Goal: Task Accomplishment & Management: Manage account settings

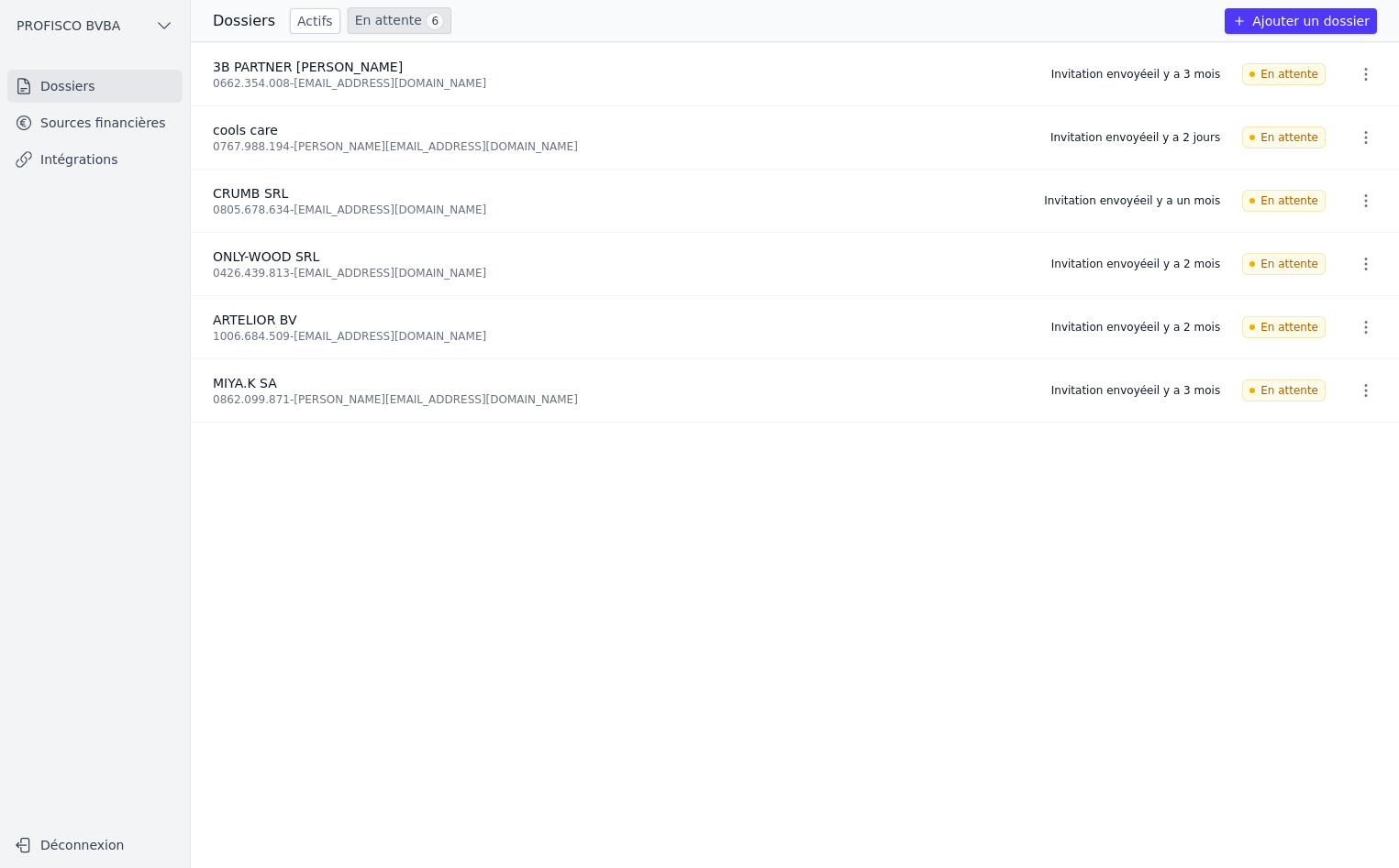
click at [106, 114] on link "Sources financières" at bounding box center [95, 122] width 175 height 33
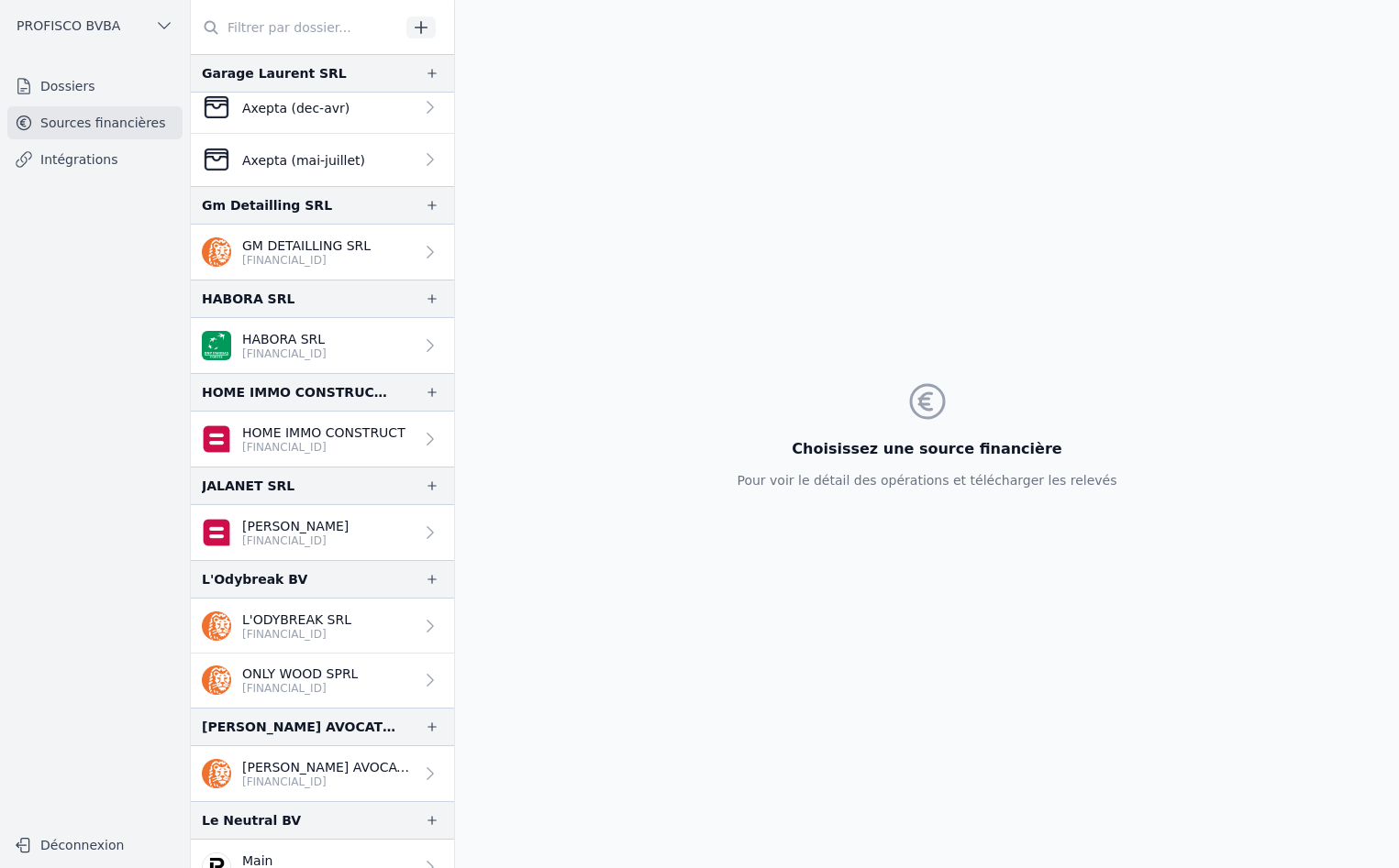
scroll to position [734, 0]
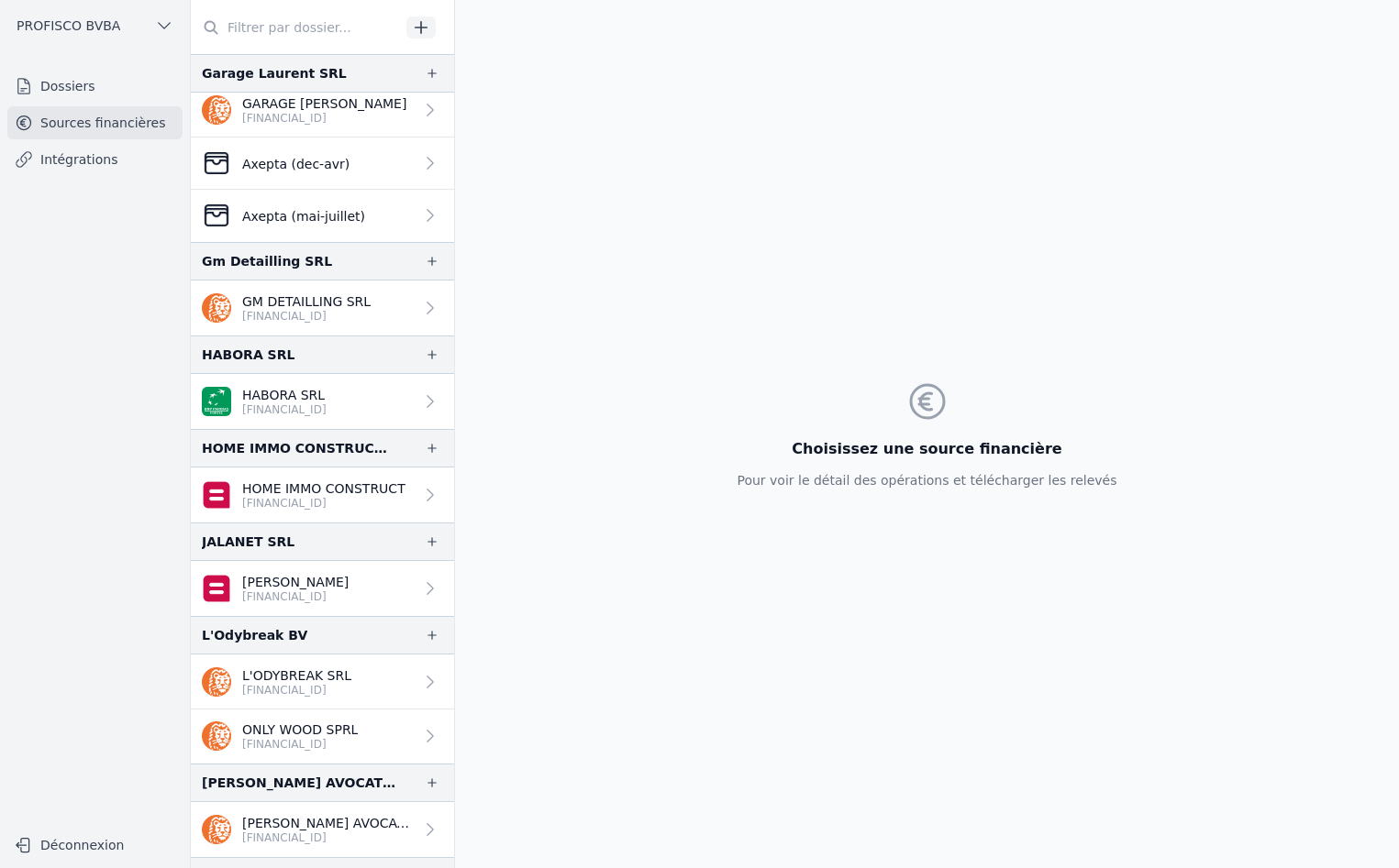
click at [402, 403] on link "HABORA SRL [FINANCIAL_ID]" at bounding box center [323, 402] width 263 height 55
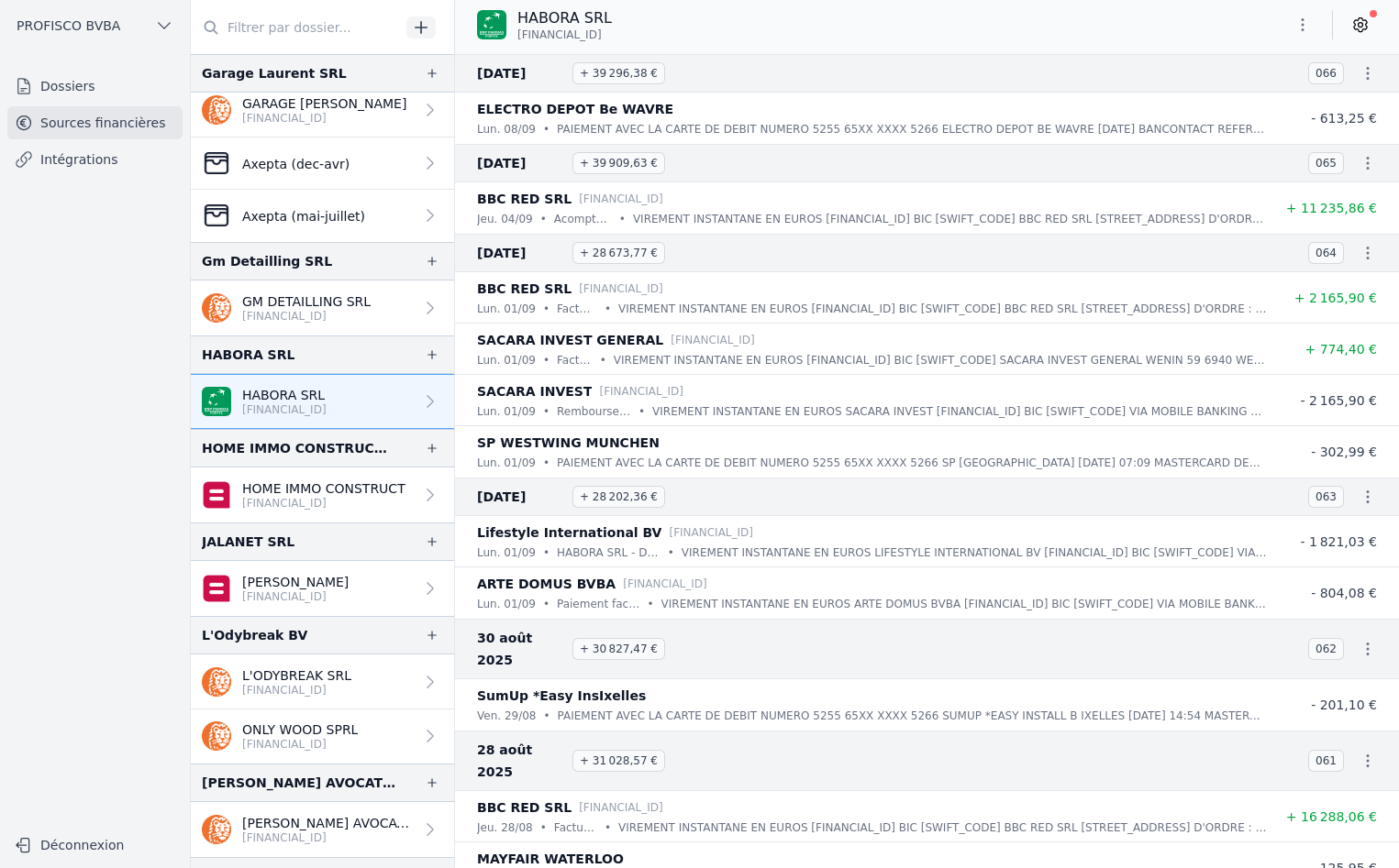
click at [1358, 66] on icon "button" at bounding box center [1367, 73] width 18 height 18
click at [1351, 102] on link "Télécharger les CODA" at bounding box center [1306, 106] width 167 height 33
click at [1359, 27] on icon at bounding box center [1360, 25] width 5 height 5
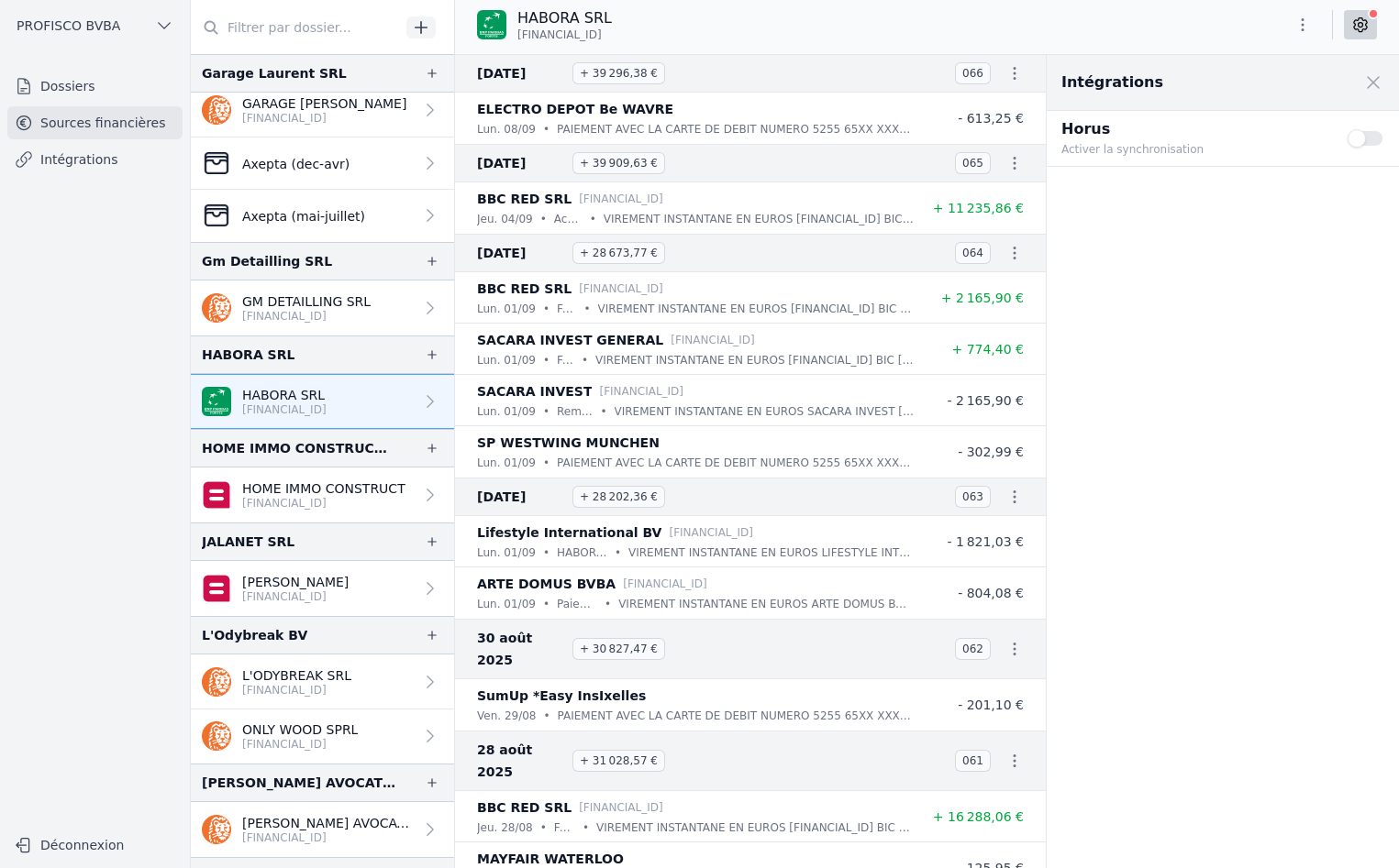
click at [1370, 140] on button "Use setting" at bounding box center [1365, 138] width 37 height 18
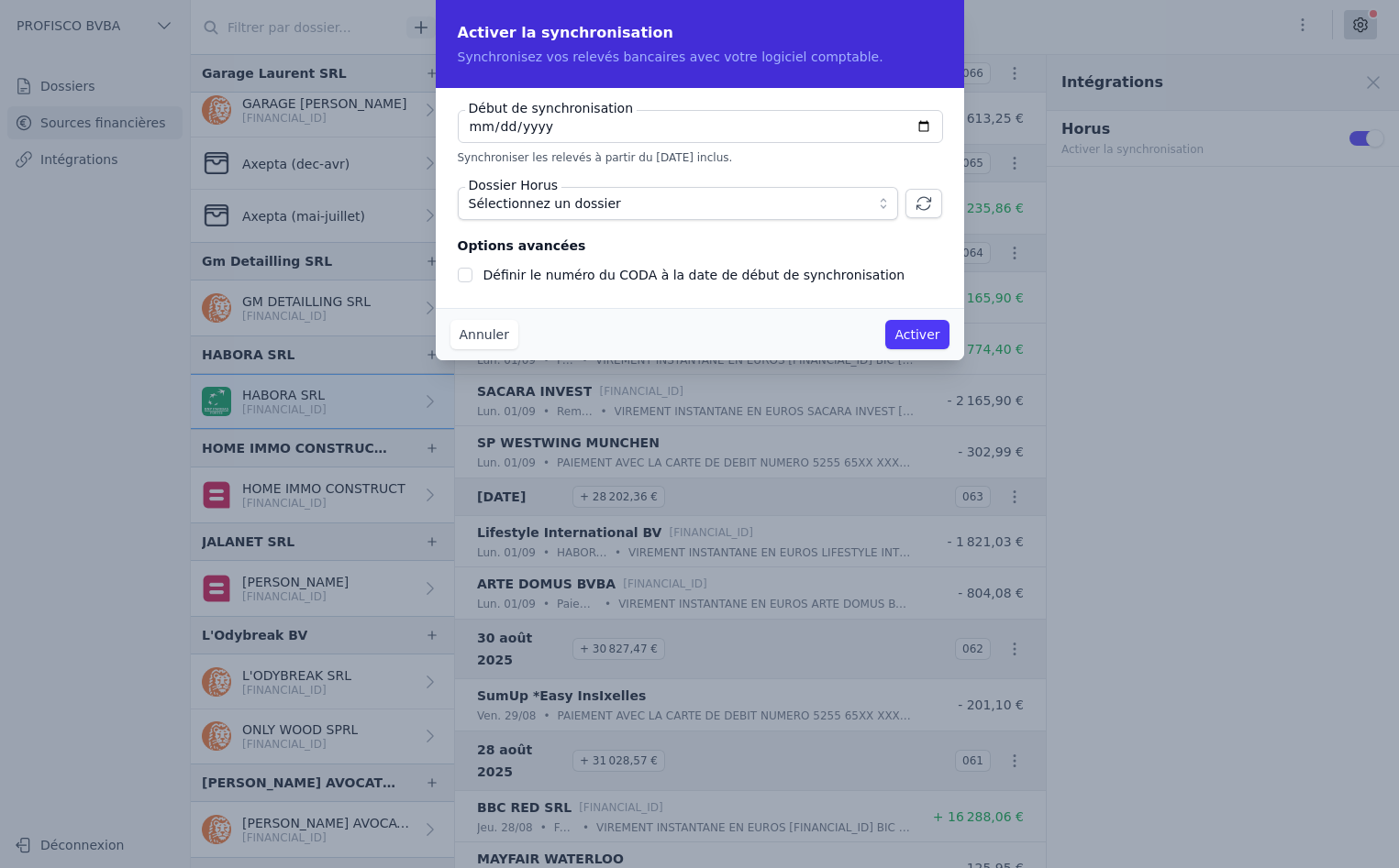
checkbox input "false"
type input "[DATE]"
click at [650, 207] on span "Sélectionnez un dossier" at bounding box center [664, 203] width 393 height 22
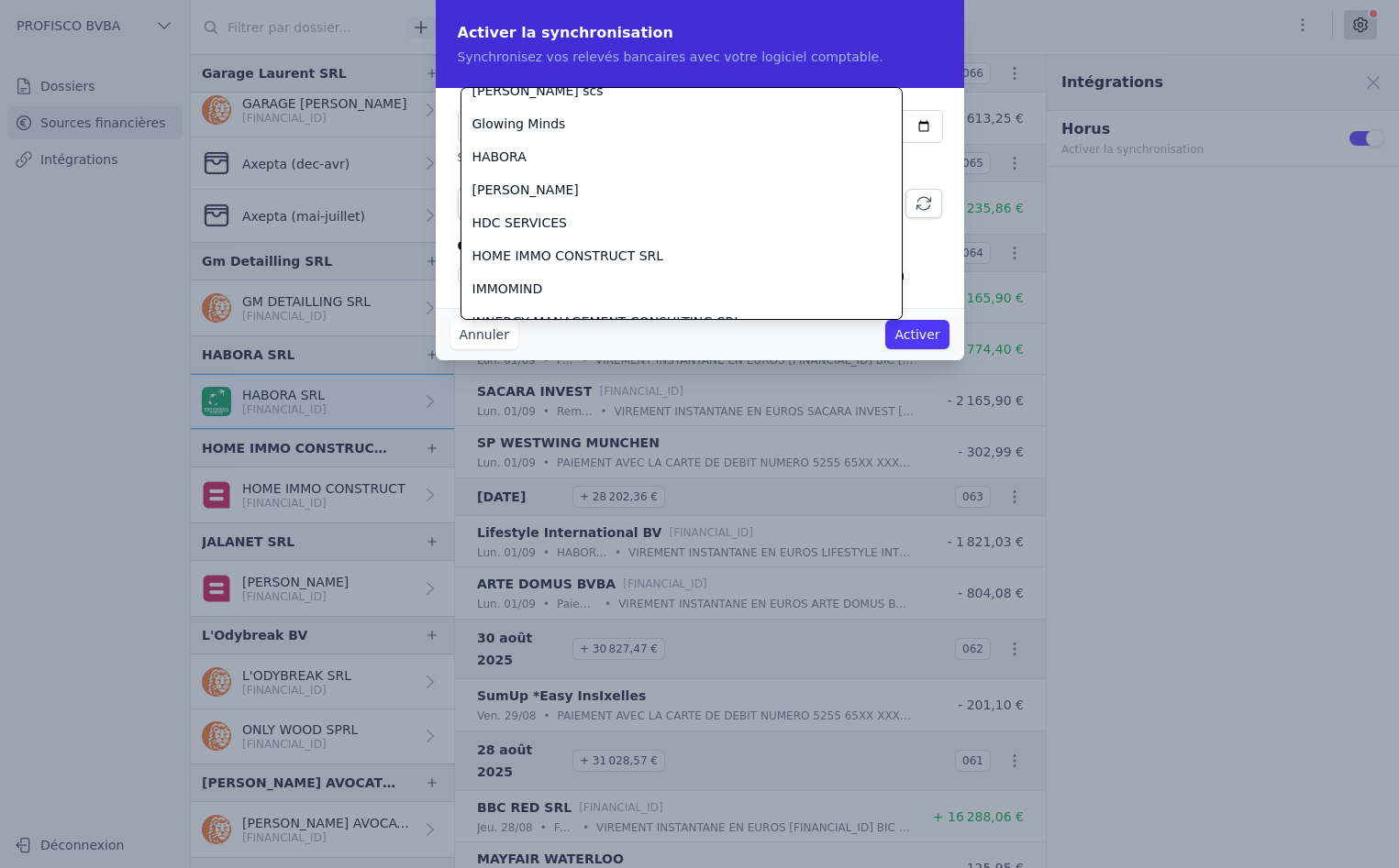
scroll to position [2659, 0]
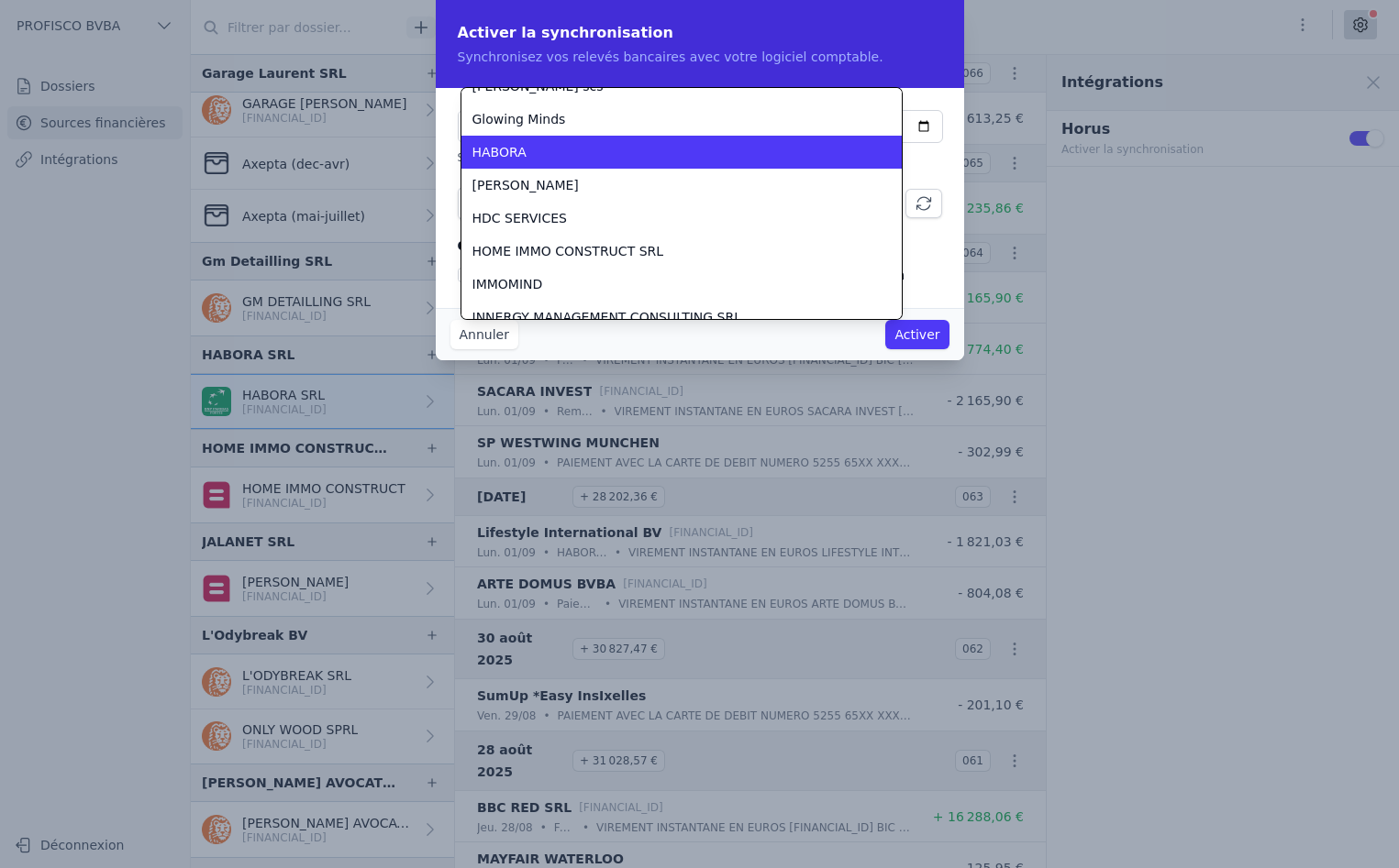
click at [559, 148] on div "HABORA" at bounding box center [670, 151] width 396 height 18
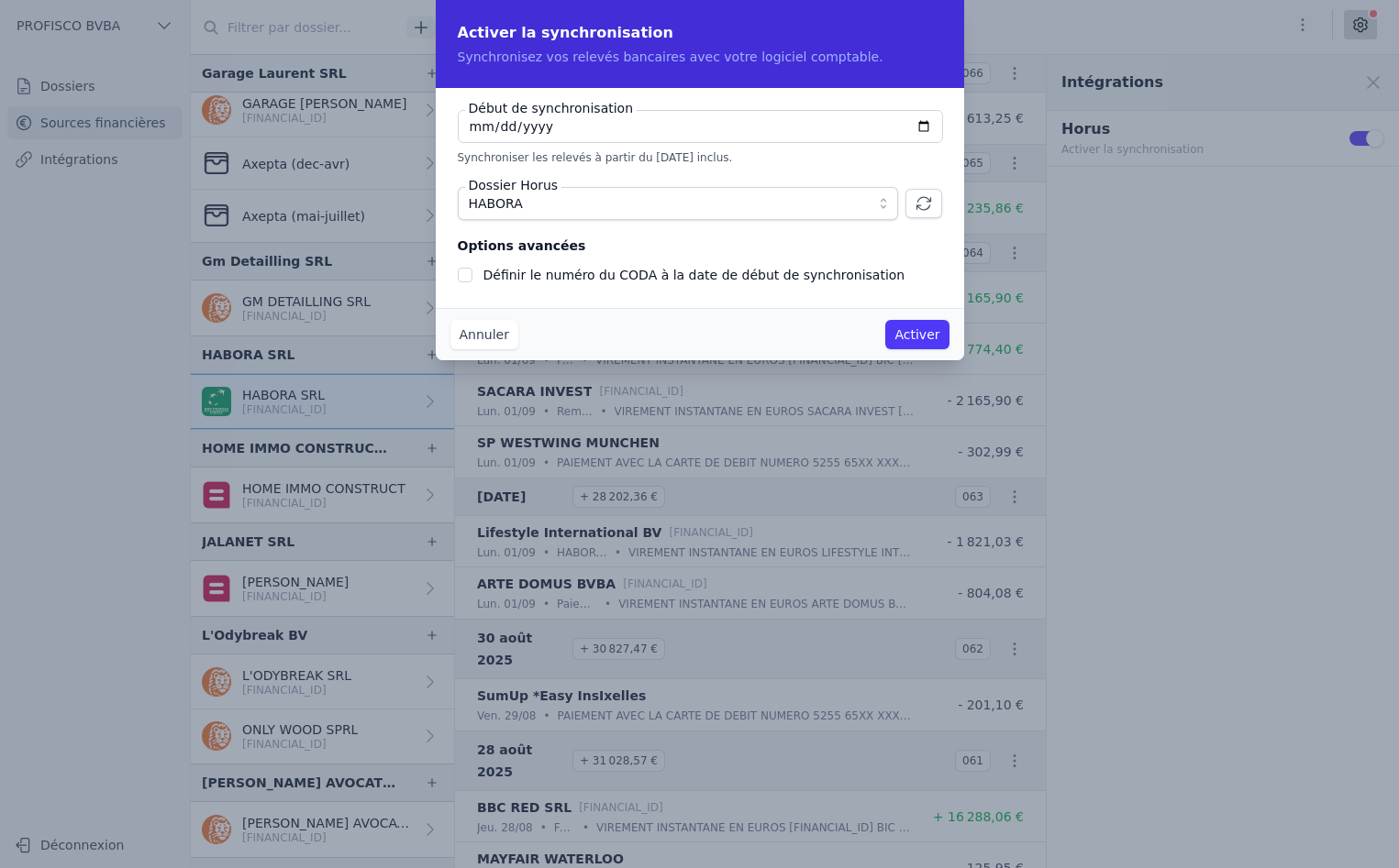
click at [923, 339] on button "Activer" at bounding box center [917, 334] width 63 height 29
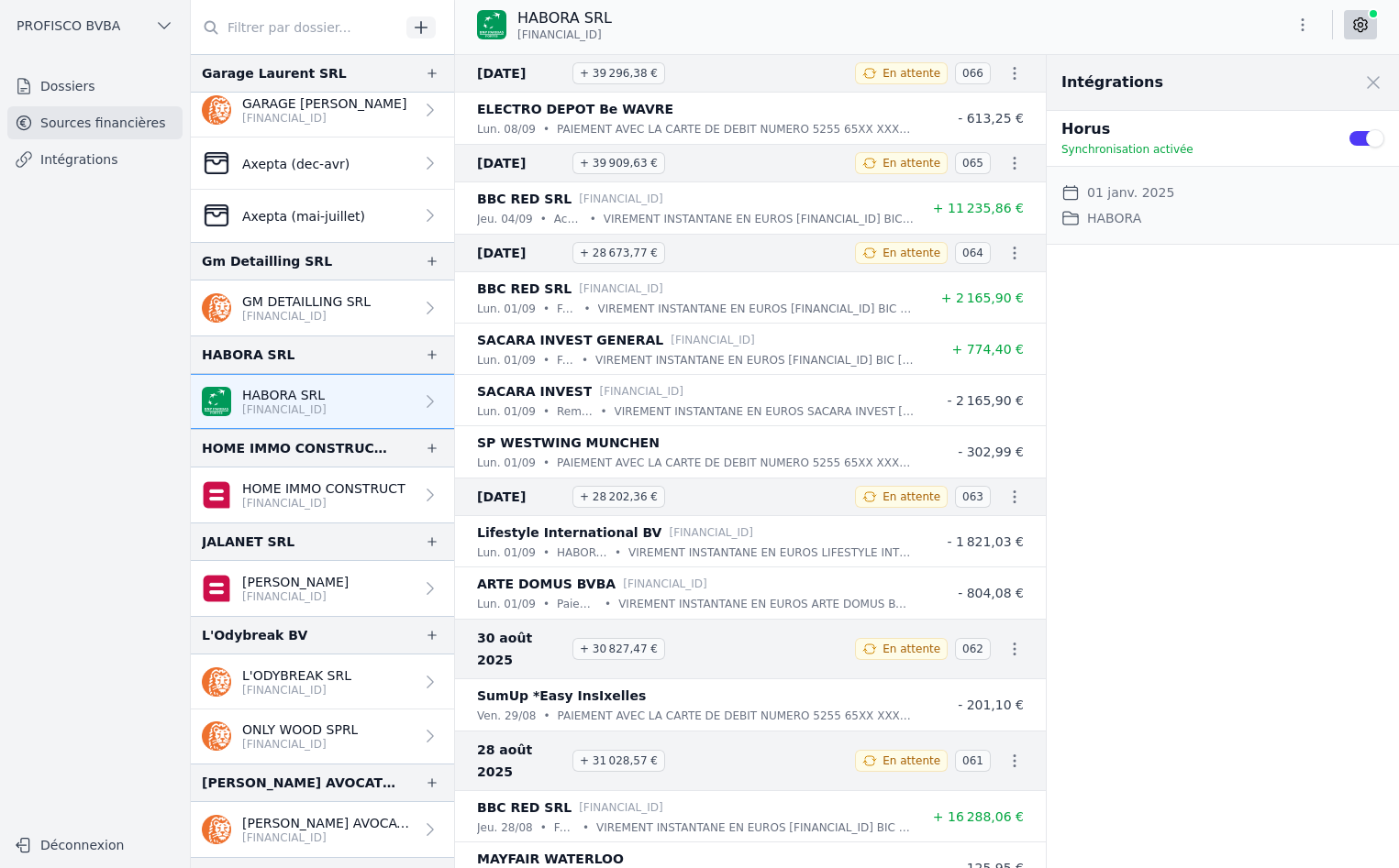
click at [109, 103] on ul "Dossiers Sources financières Intégrations" at bounding box center [95, 123] width 175 height 106
click at [109, 96] on link "Dossiers" at bounding box center [95, 86] width 175 height 33
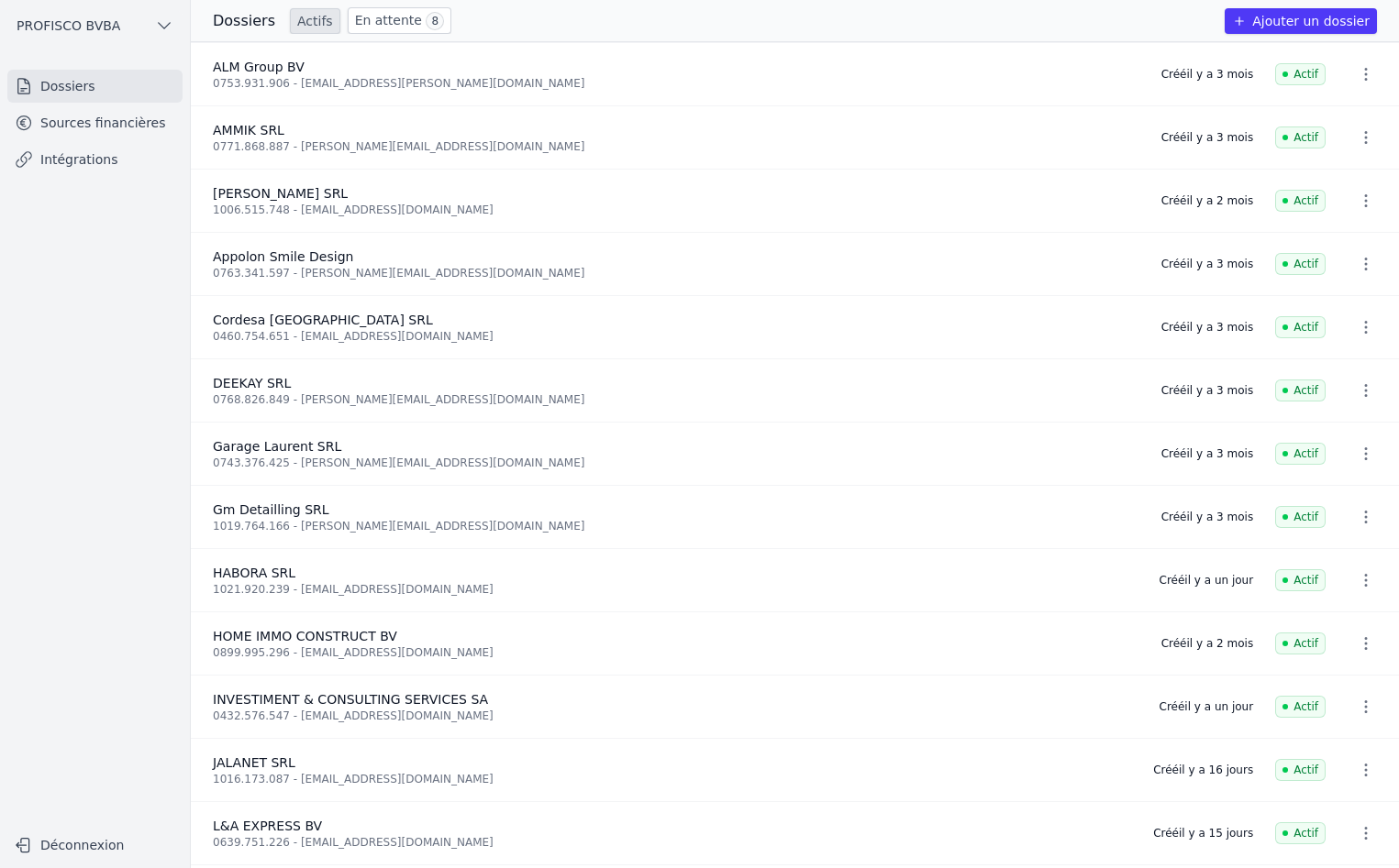
click at [357, 26] on link "En attente 8" at bounding box center [400, 21] width 104 height 26
